Goal: Navigation & Orientation: Find specific page/section

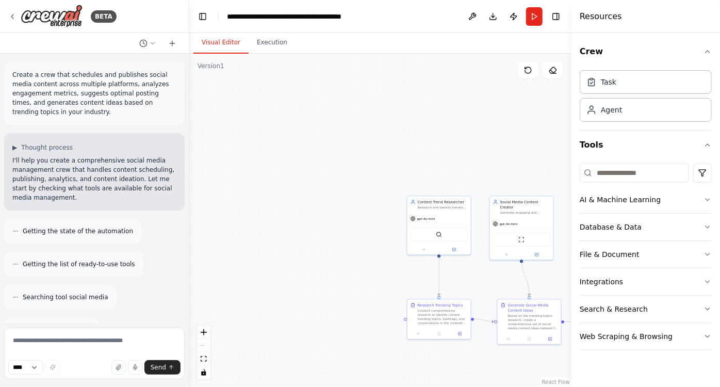
scroll to position [986, 0]
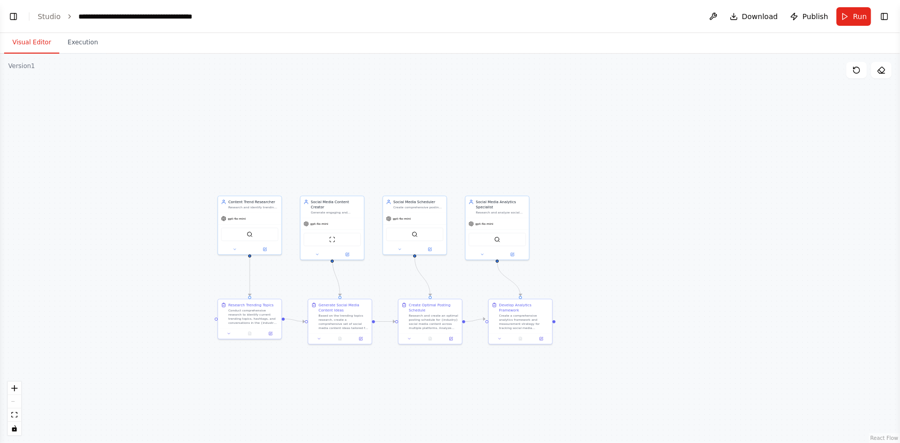
select select "**********"
click at [17, 23] on button "Toggle Left Sidebar" at bounding box center [13, 16] width 14 height 14
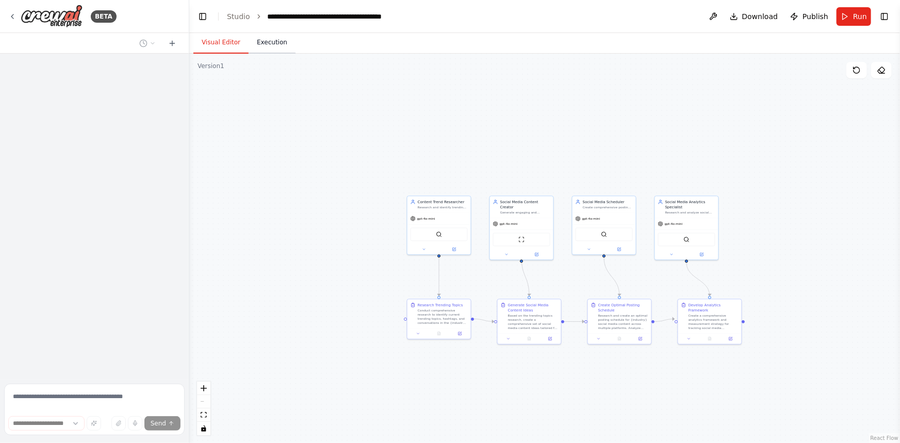
click at [268, 41] on button "Execution" at bounding box center [272, 43] width 47 height 22
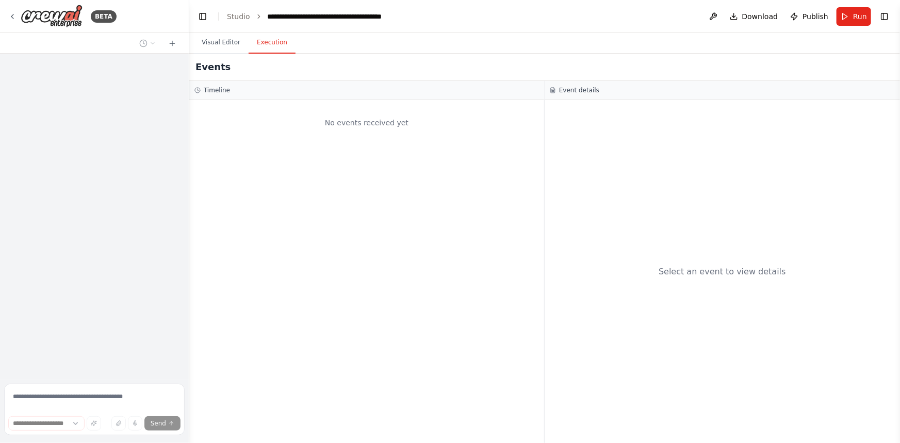
click at [214, 105] on div "No events received yet" at bounding box center [367, 122] width 345 height 35
click at [201, 89] on div "Timeline" at bounding box center [367, 90] width 345 height 8
click at [209, 36] on button "Visual Editor" at bounding box center [220, 43] width 55 height 22
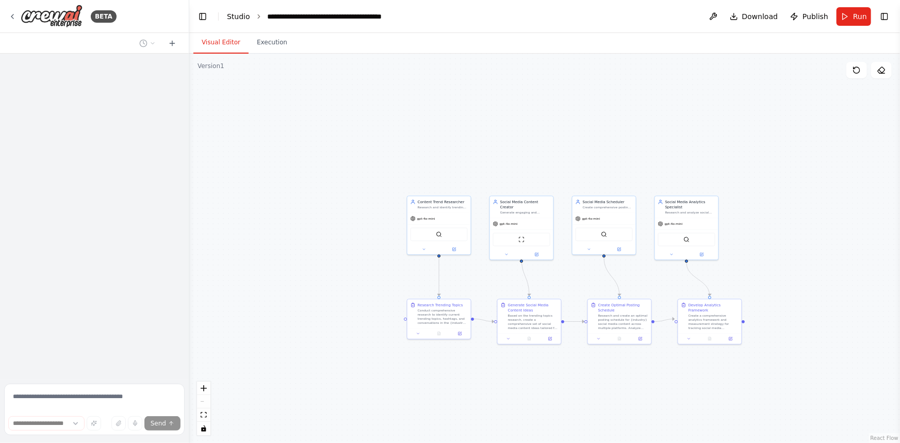
click at [236, 12] on link "Studio" at bounding box center [238, 16] width 23 height 8
click at [303, 19] on div "**********" at bounding box center [326, 16] width 116 height 10
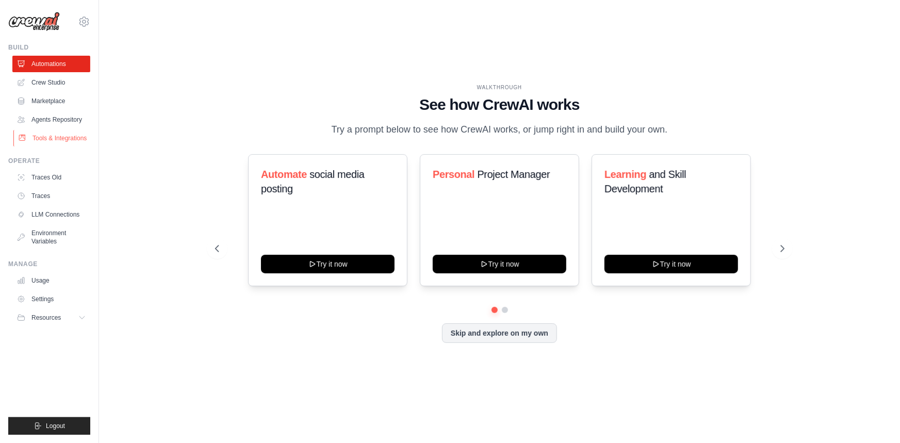
click at [54, 141] on link "Tools & Integrations" at bounding box center [52, 138] width 78 height 17
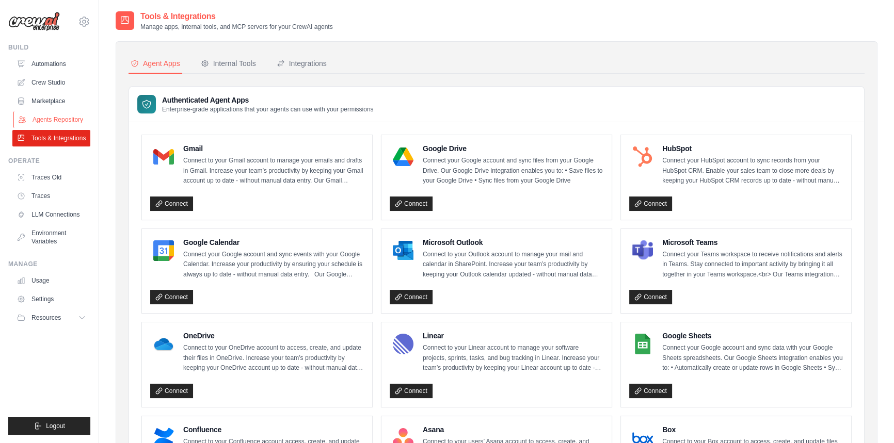
click at [57, 126] on link "Agents Repository" at bounding box center [52, 119] width 78 height 17
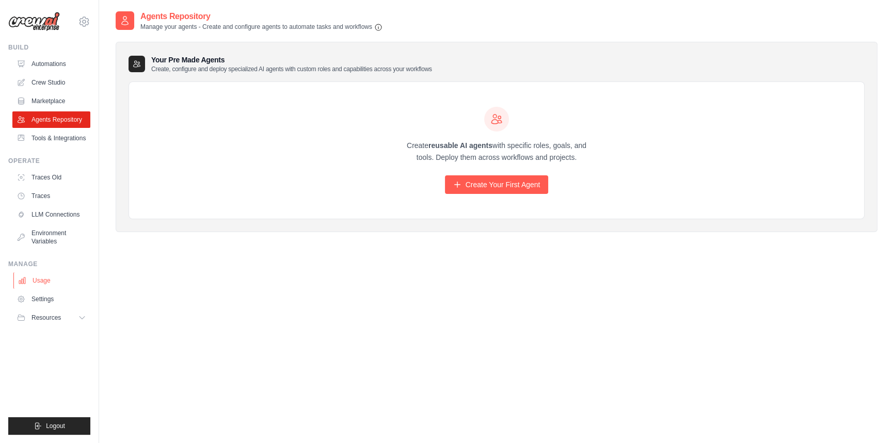
click at [67, 278] on link "Usage" at bounding box center [52, 280] width 78 height 17
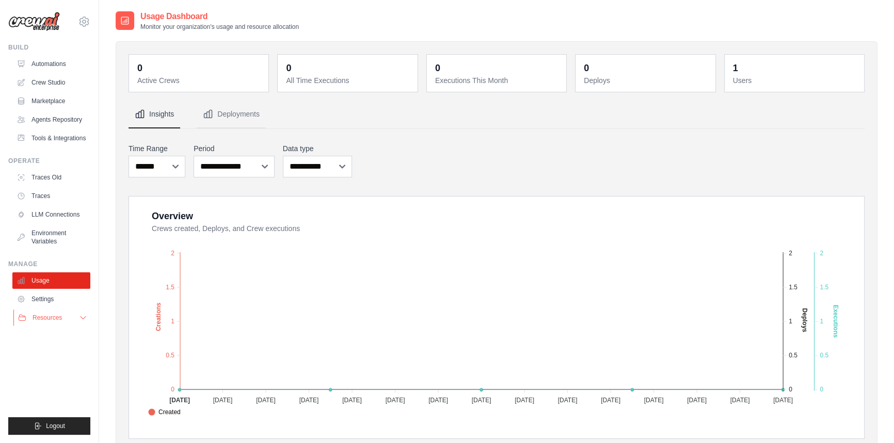
click at [57, 315] on span "Resources" at bounding box center [47, 318] width 29 height 8
click at [72, 320] on button "Resources" at bounding box center [52, 318] width 78 height 17
click at [61, 95] on link "Marketplace" at bounding box center [52, 101] width 78 height 17
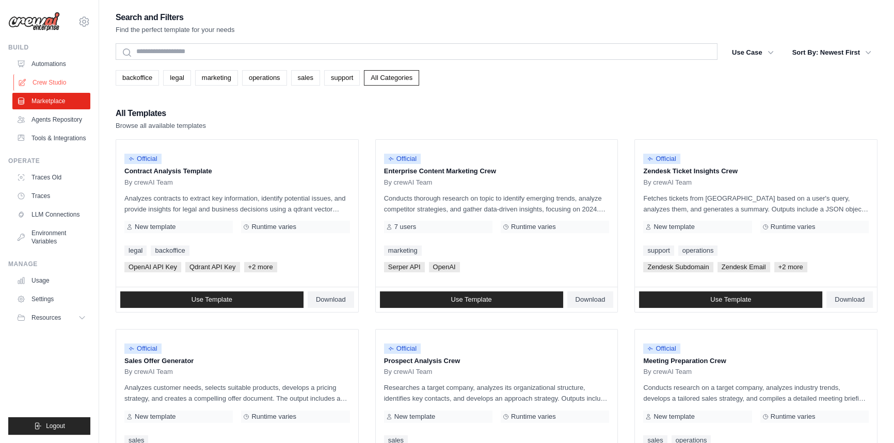
click at [61, 83] on link "Crew Studio" at bounding box center [52, 82] width 78 height 17
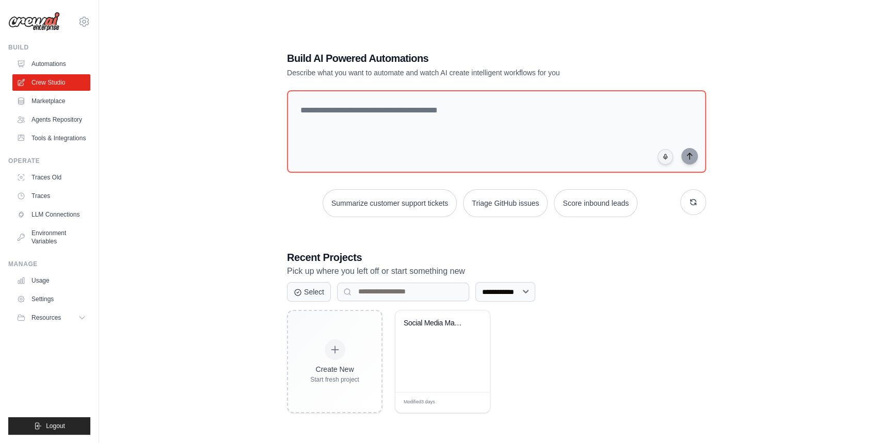
click at [58, 62] on link "Automations" at bounding box center [51, 64] width 78 height 17
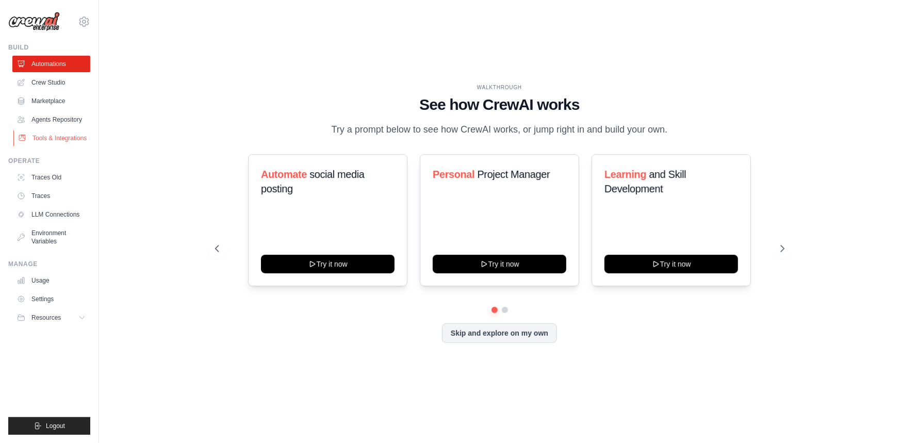
click at [61, 132] on link "Tools & Integrations" at bounding box center [52, 138] width 78 height 17
